Goal: Check status

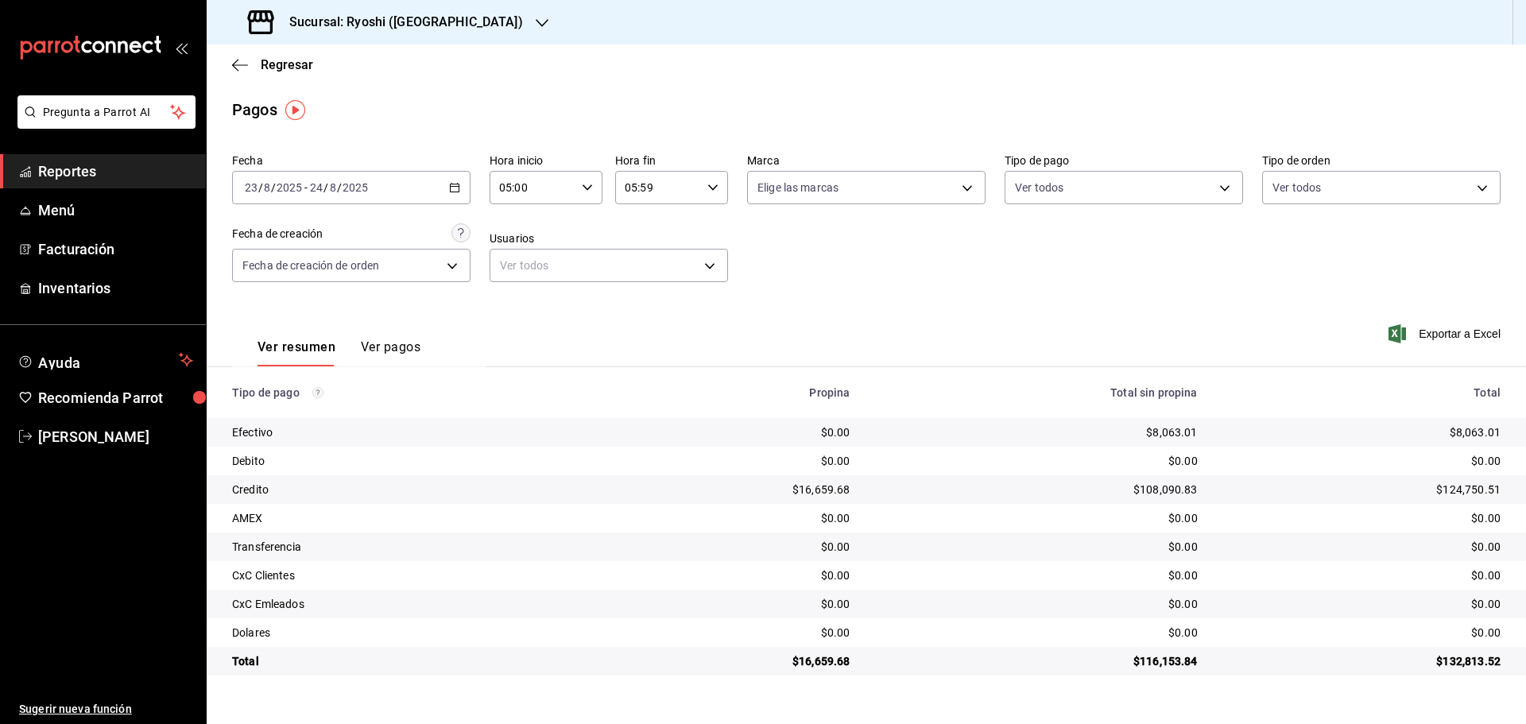
click at [1063, 638] on div "$0.00" at bounding box center [1036, 633] width 322 height 16
click at [1122, 460] on div "$0.00" at bounding box center [1036, 461] width 322 height 16
click at [1217, 666] on td "$132,813.52" at bounding box center [1368, 661] width 316 height 29
click at [432, 24] on h3 "Sucursal: Ryoshi ([GEOGRAPHIC_DATA])" at bounding box center [400, 22] width 246 height 19
click at [362, 97] on div "Mochomos ([GEOGRAPHIC_DATA])" at bounding box center [325, 104] width 213 height 17
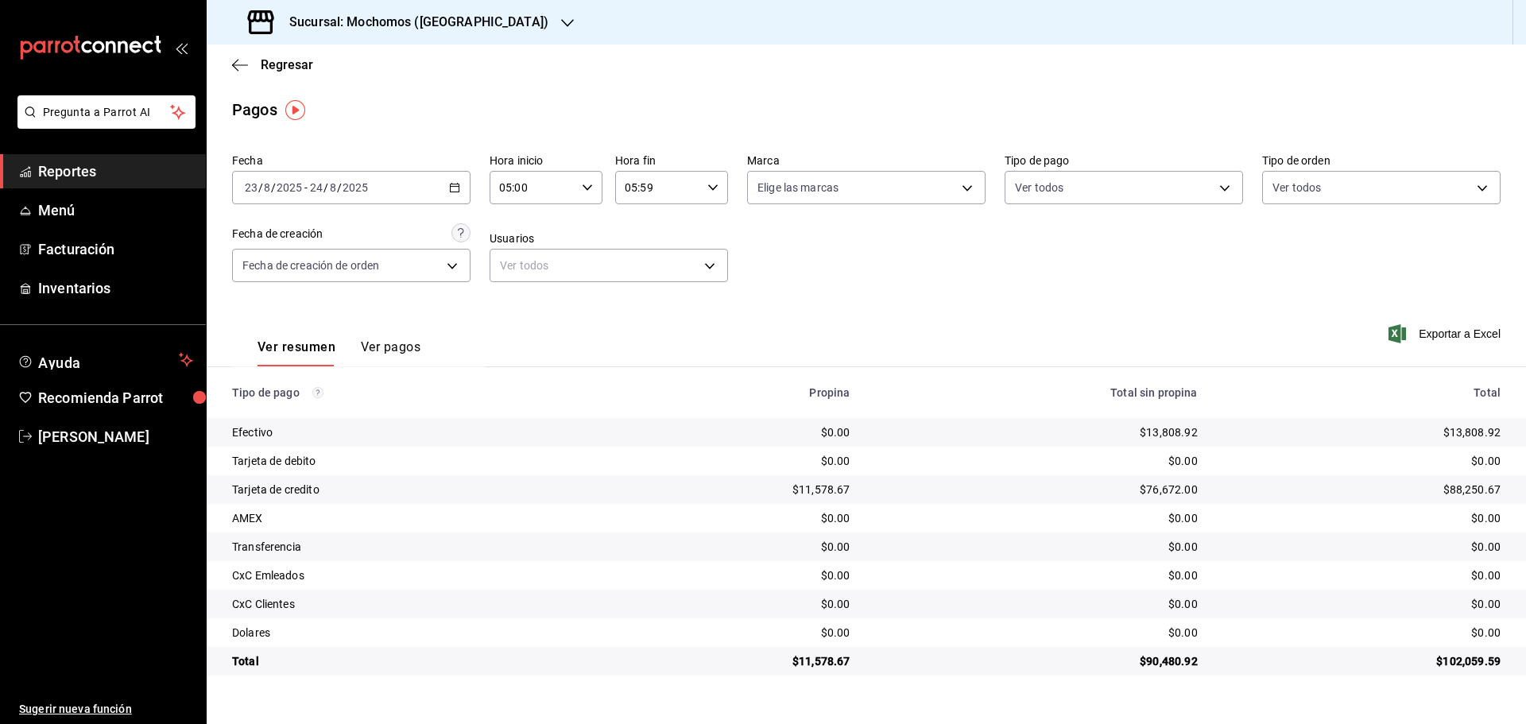
click at [1434, 493] on div "$88,250.67" at bounding box center [1361, 490] width 277 height 16
click at [904, 487] on div "$76,672.00" at bounding box center [1036, 490] width 322 height 16
